Goal: Information Seeking & Learning: Learn about a topic

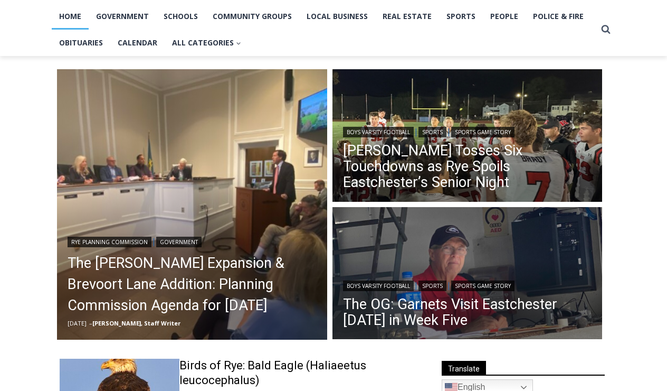
click at [225, 275] on link "The [PERSON_NAME] Expansion & Brevoort Lane Addition: Planning Commission Agend…" at bounding box center [192, 283] width 249 height 63
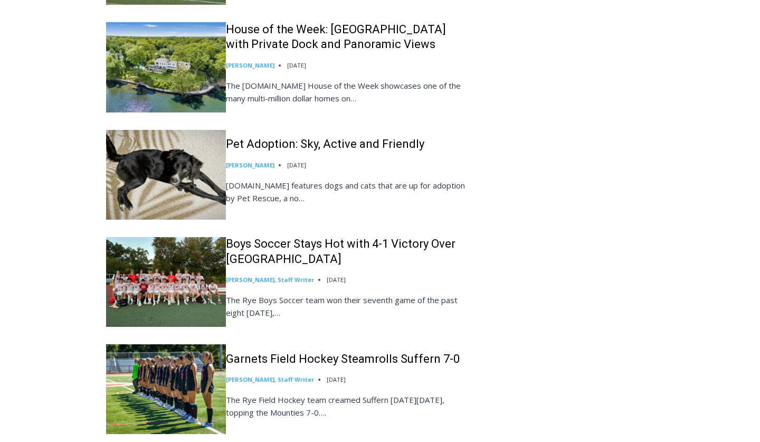
scroll to position [1552, 0]
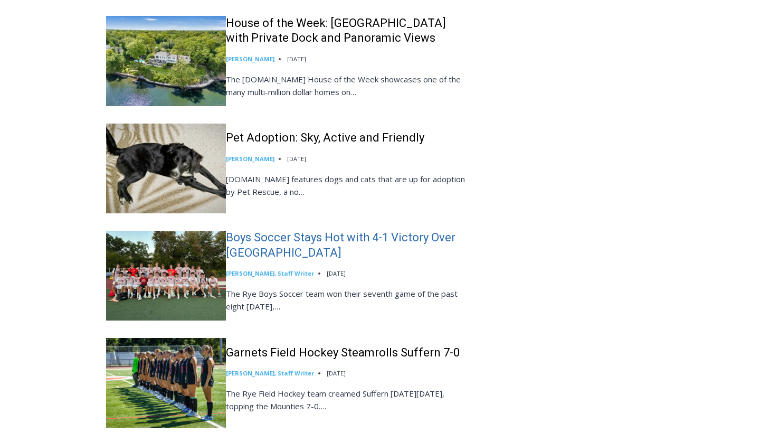
click at [287, 260] on link "Boys Soccer Stays Hot with 4-1 Victory Over [GEOGRAPHIC_DATA]" at bounding box center [346, 245] width 240 height 30
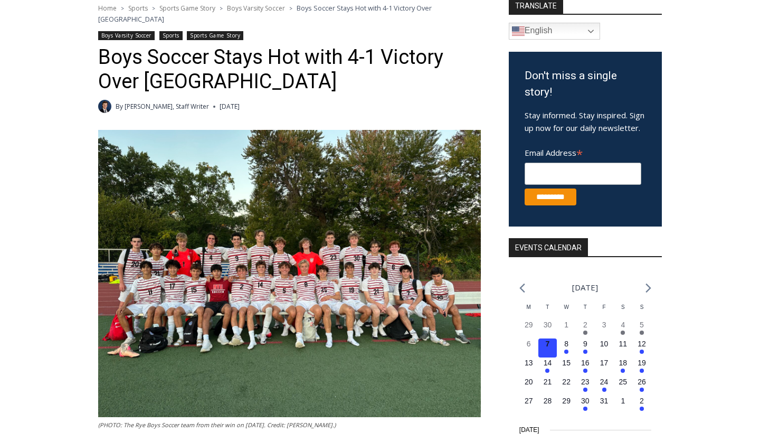
scroll to position [97, 0]
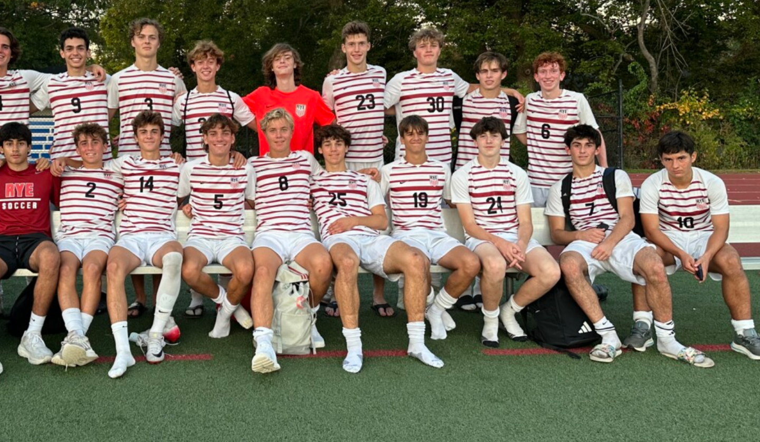
click at [170, 190] on img at bounding box center [289, 333] width 383 height 287
